Goal: Information Seeking & Learning: Learn about a topic

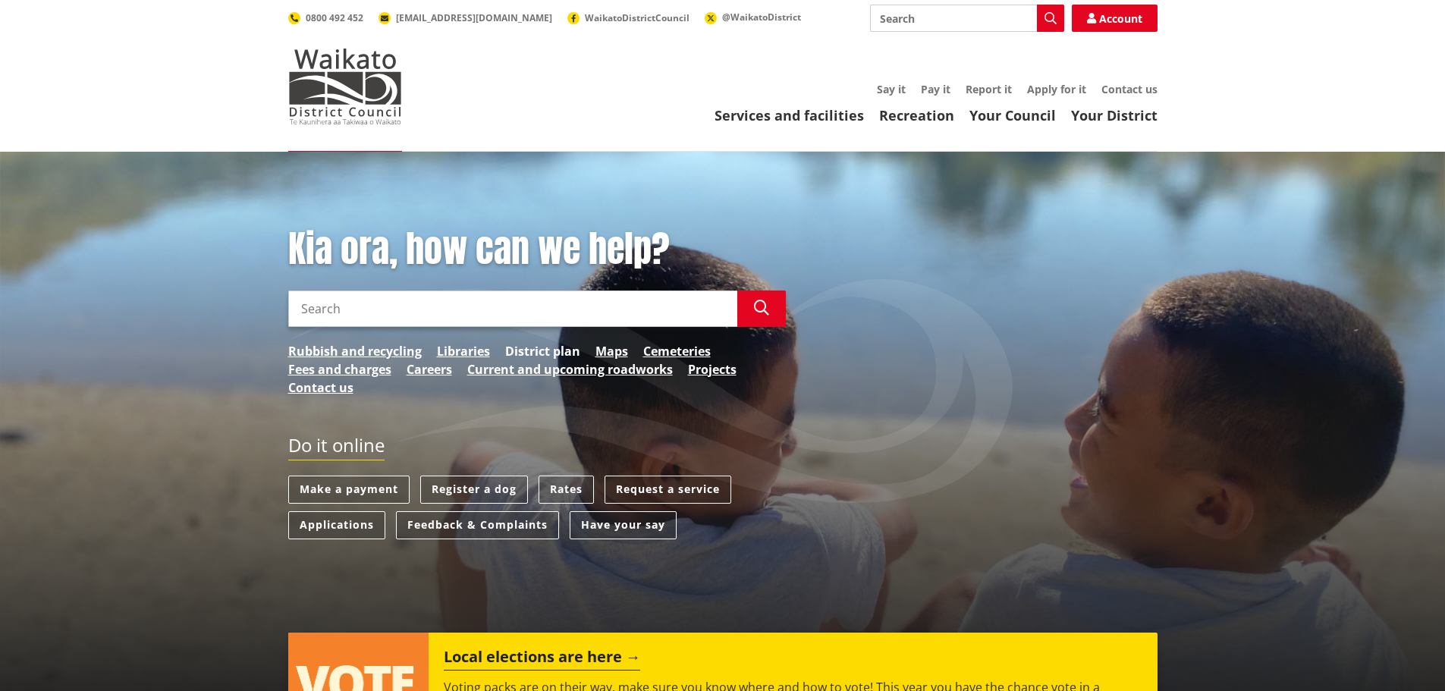
click at [564, 351] on link "District plan" at bounding box center [542, 351] width 75 height 18
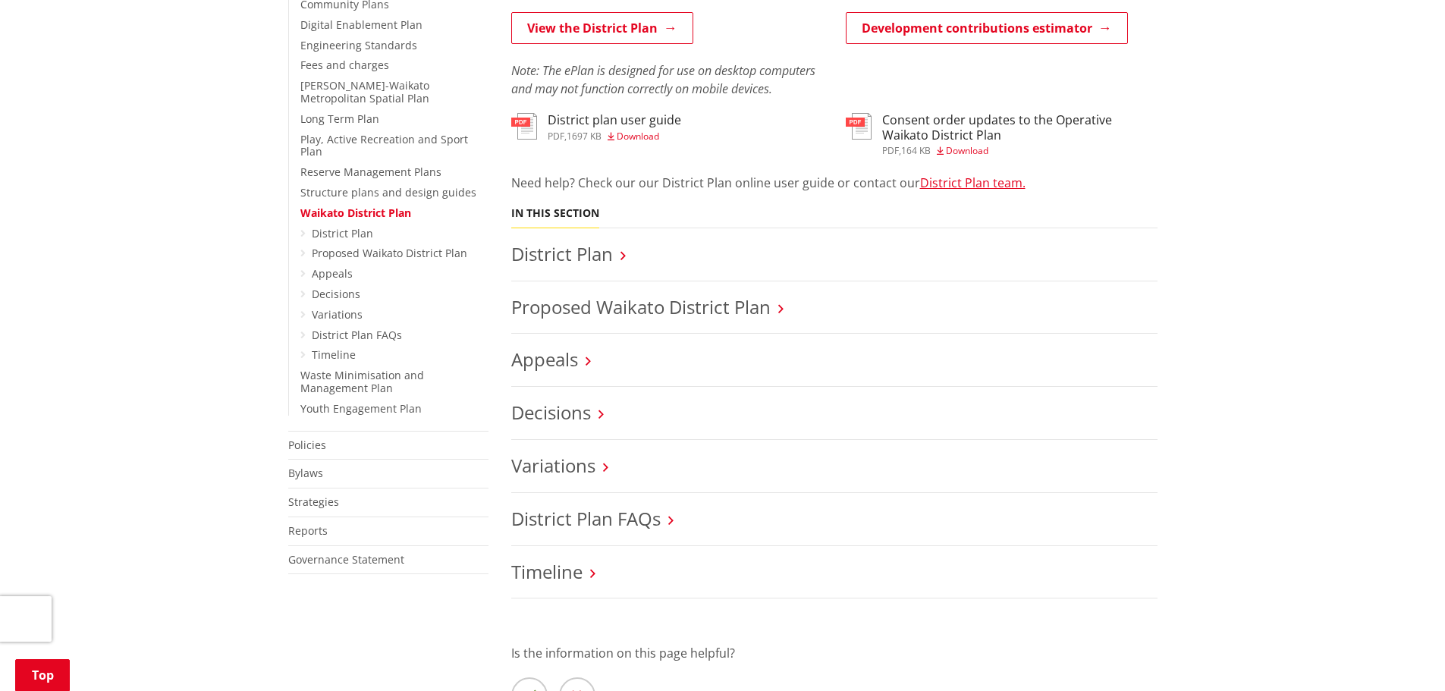
scroll to position [468, 0]
click at [563, 369] on link "Appeals" at bounding box center [544, 358] width 67 height 25
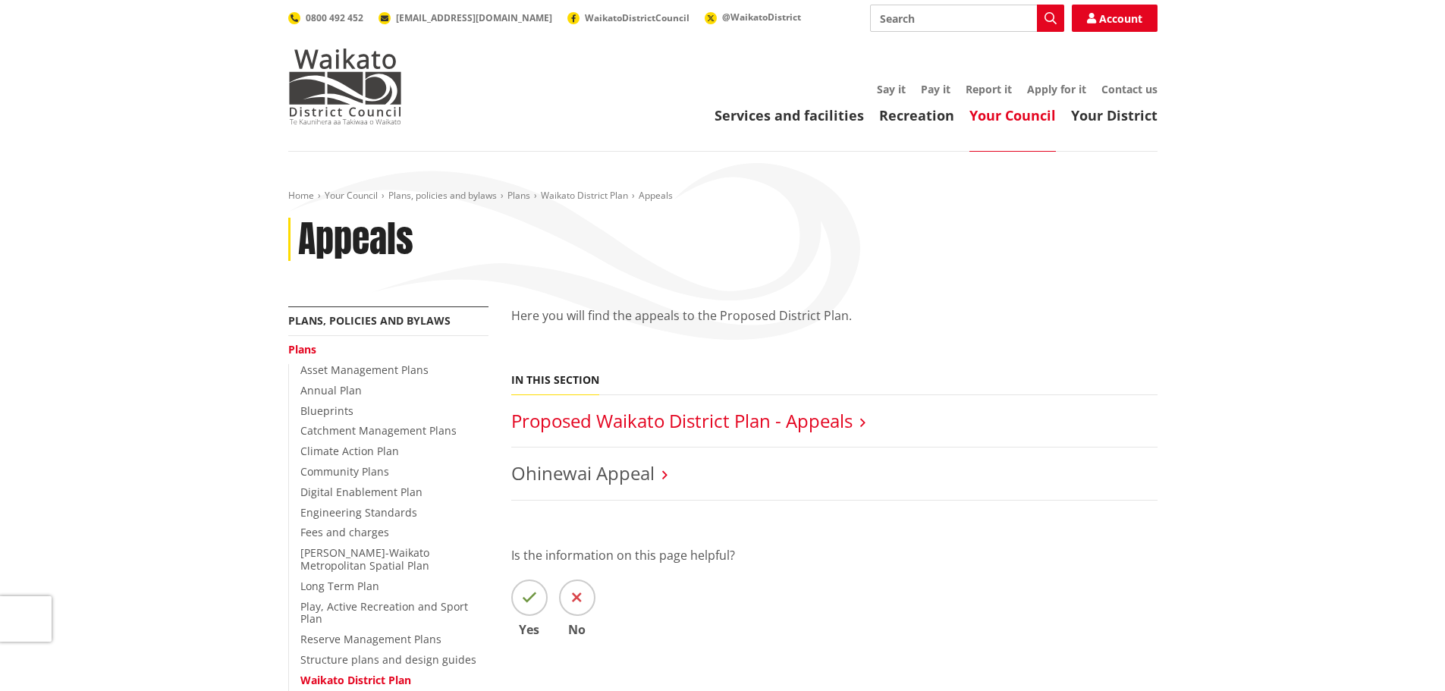
click at [784, 413] on link "Proposed Waikato District Plan - Appeals" at bounding box center [681, 420] width 341 height 25
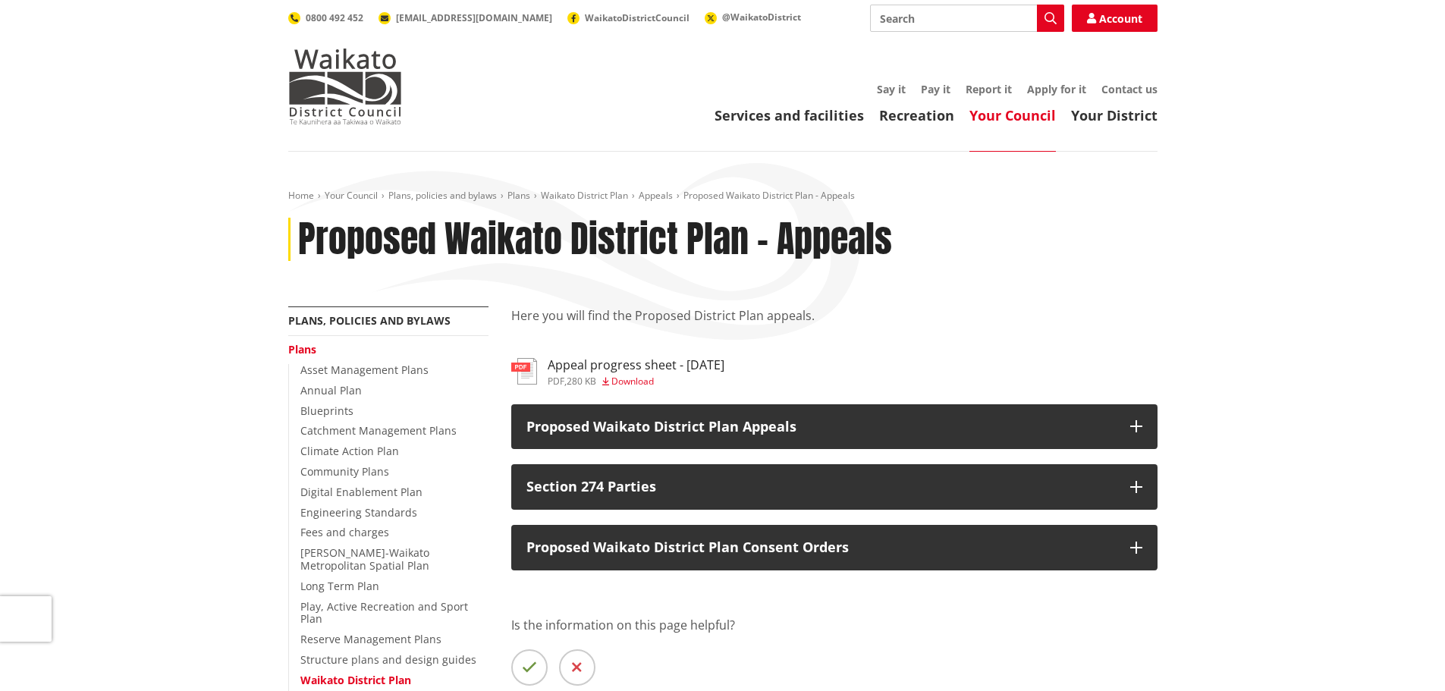
click at [648, 362] on h3 "Appeal progress sheet - 4.09.2025" at bounding box center [636, 365] width 177 height 14
